Goal: Transaction & Acquisition: Purchase product/service

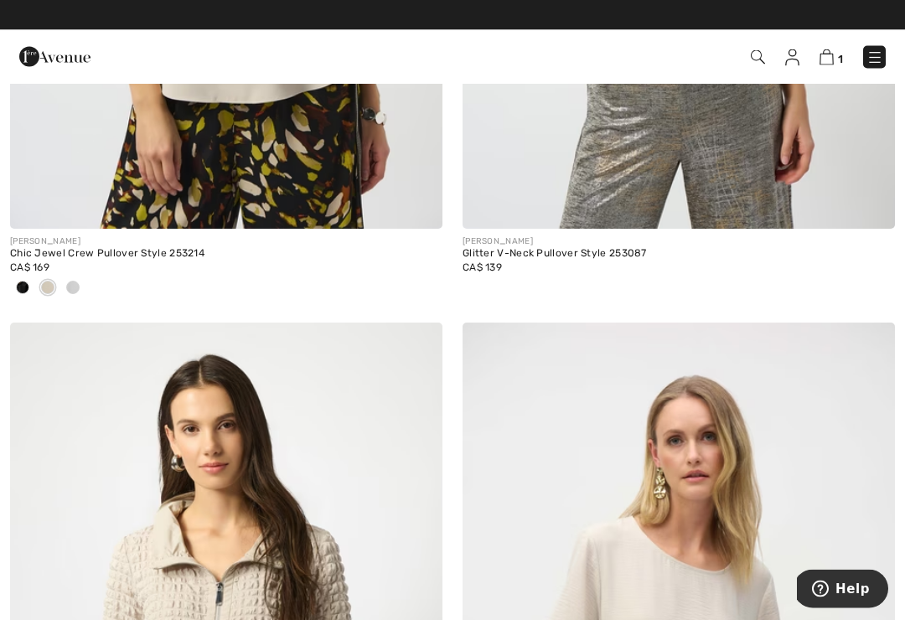
scroll to position [2873, 0]
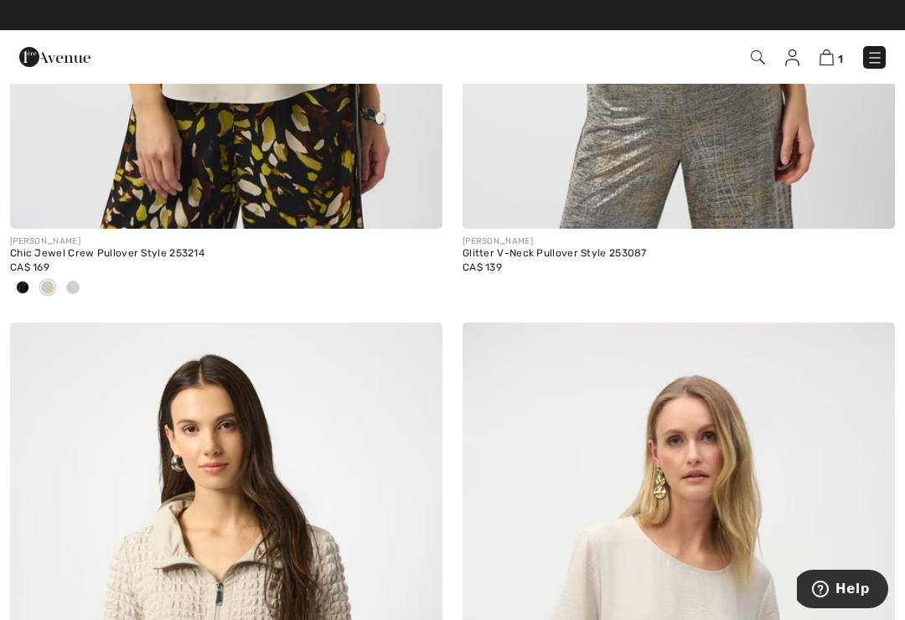
click at [833, 64] on img at bounding box center [827, 57] width 14 height 16
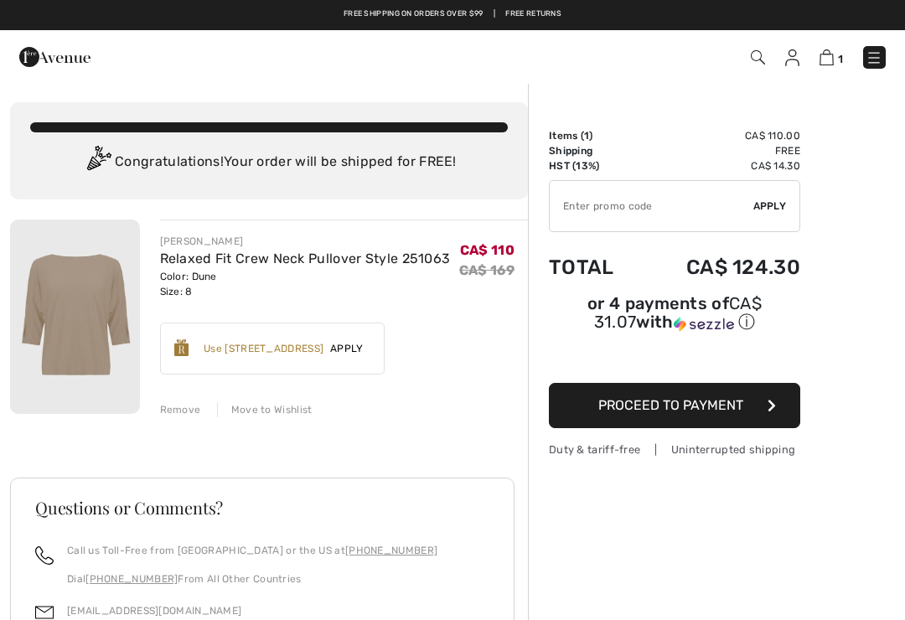
click at [755, 409] on button "Proceed to Payment" at bounding box center [674, 405] width 251 height 45
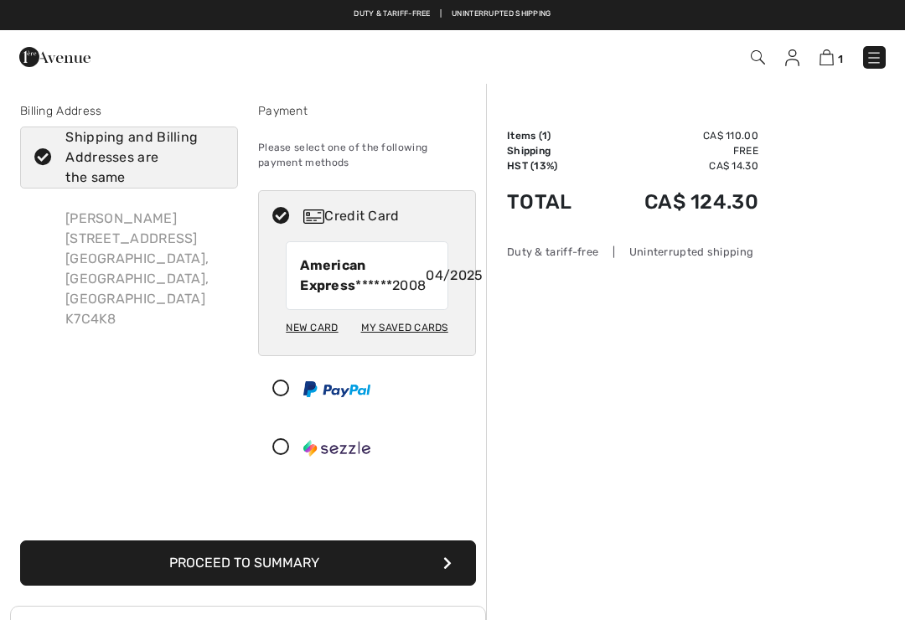
click at [379, 579] on button "Proceed to Summary" at bounding box center [248, 563] width 456 height 45
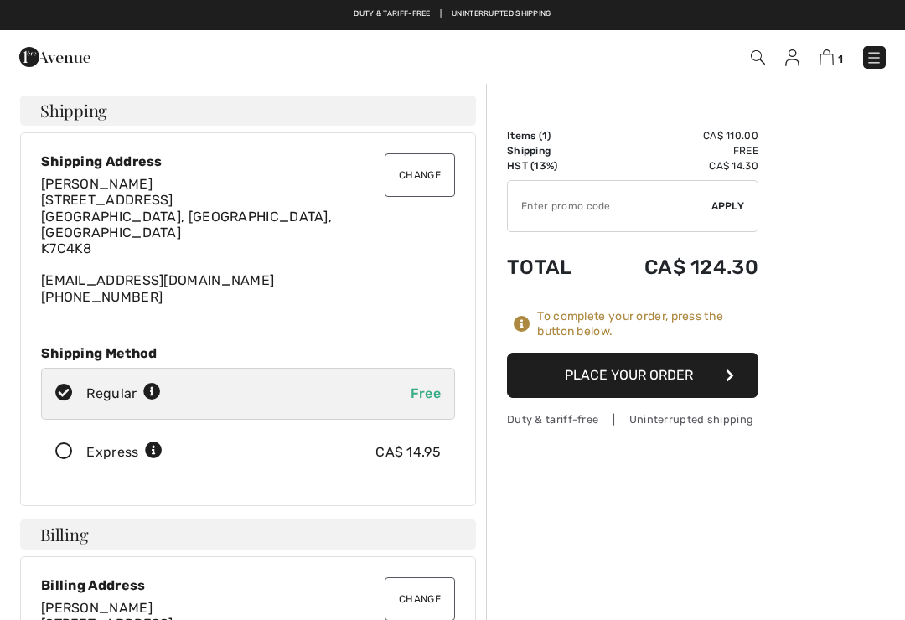
click at [685, 365] on button "Place Your Order" at bounding box center [632, 375] width 251 height 45
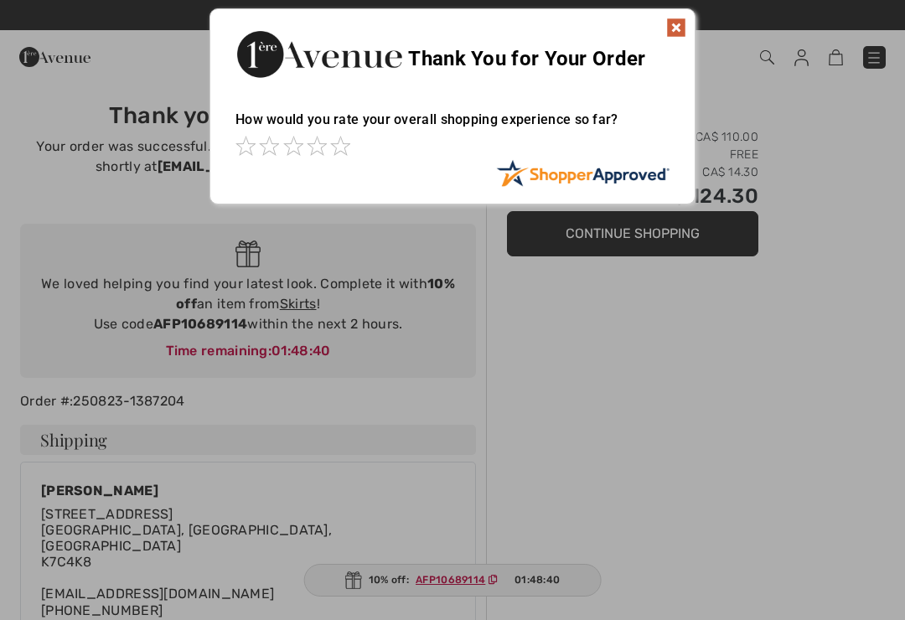
click at [693, 24] on div "Thank You for Your Order" at bounding box center [452, 51] width 484 height 85
click at [689, 16] on div "Thank You for Your Order" at bounding box center [452, 51] width 484 height 85
click at [678, 36] on img at bounding box center [676, 28] width 20 height 20
